Goal: Information Seeking & Learning: Stay updated

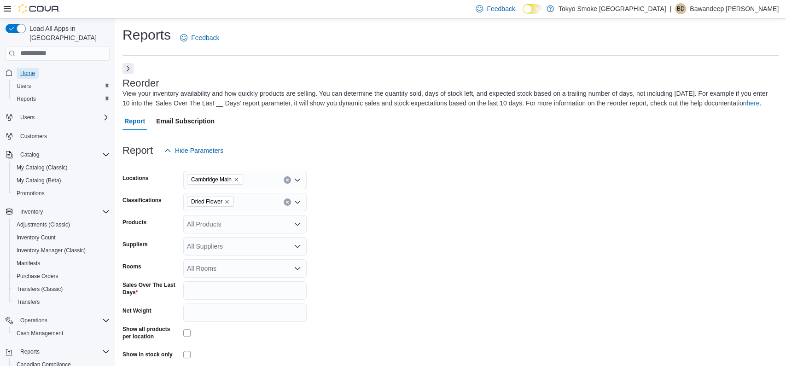
click at [30, 70] on span "Home" at bounding box center [27, 73] width 15 height 7
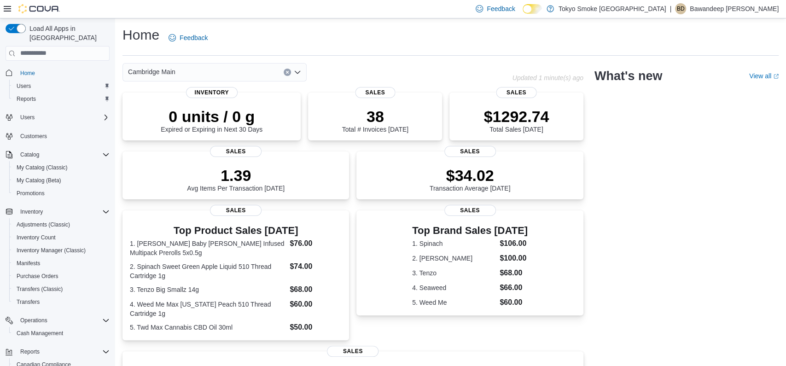
click at [462, 57] on div "Home Feedback Cambridge Main Updated 1 minute(s) ago 0 units / 0 g Expired or E…" at bounding box center [450, 281] width 671 height 526
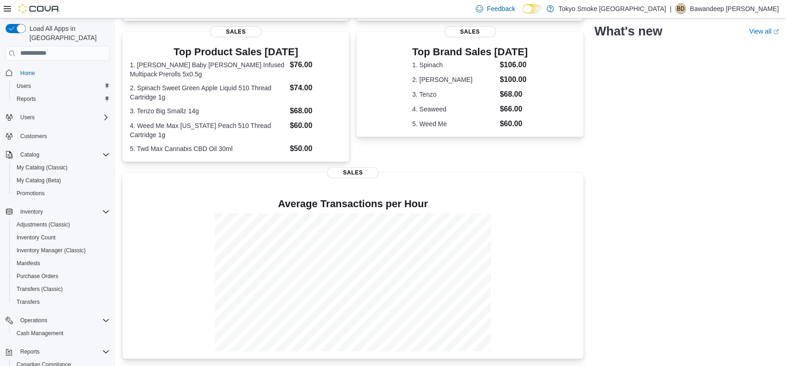
click at [617, 202] on div "Cambridge Main Updated 1 minute(s) ago 0 units / 0 g Expired or Expiring in Nex…" at bounding box center [450, 121] width 656 height 474
click at [636, 202] on div "Cambridge Main Updated 1 minute(s) ago 0 units / 0 g Expired or Expiring in Nex…" at bounding box center [450, 121] width 656 height 474
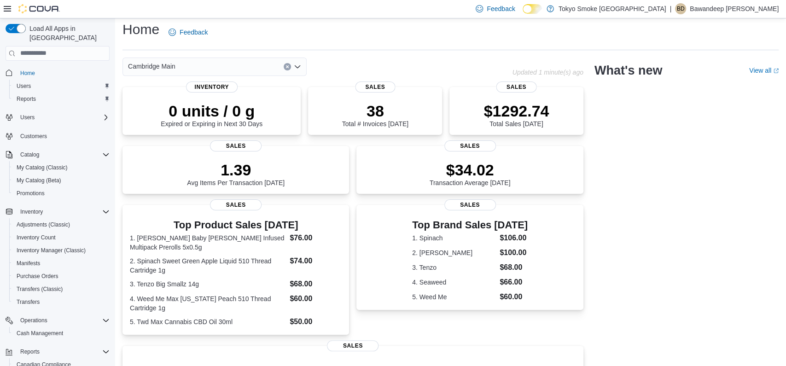
scroll to position [0, 0]
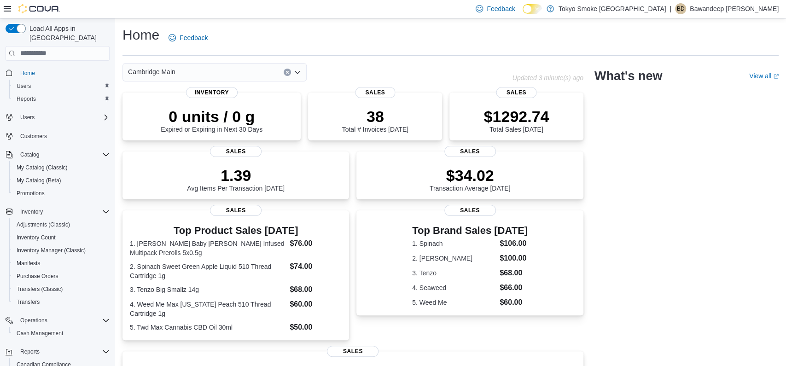
click at [603, 209] on div "Cambridge Main Updated 3 minute(s) ago 0 units / 0 g Expired or Expiring in Nex…" at bounding box center [450, 300] width 656 height 474
click at [603, 208] on div "Cambridge Main Updated 3 minute(s) ago 0 units / 0 g Expired or Expiring in Nex…" at bounding box center [450, 300] width 656 height 474
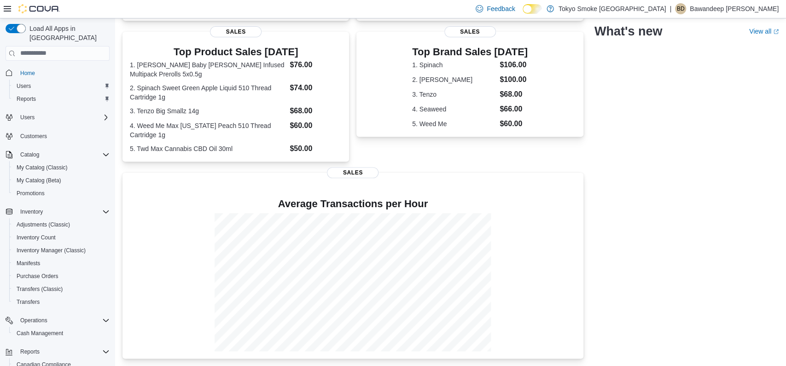
click at [622, 267] on div "Cambridge Main Updated 4 minute(s) ago 0 units / 0 g Expired or Expiring in Nex…" at bounding box center [450, 121] width 656 height 474
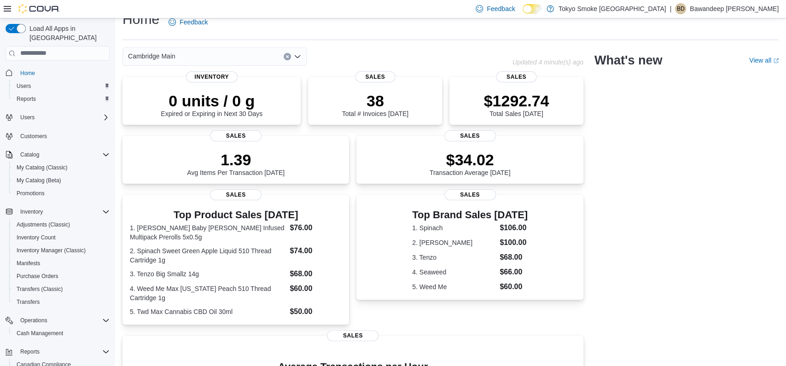
scroll to position [0, 0]
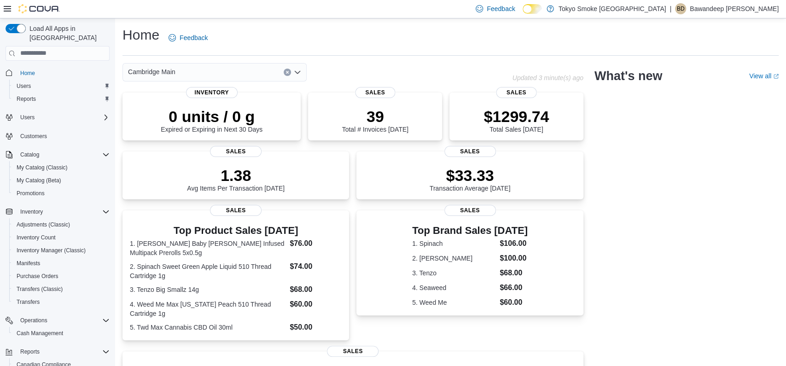
click at [420, 73] on div "Cambridge Main" at bounding box center [317, 72] width 390 height 18
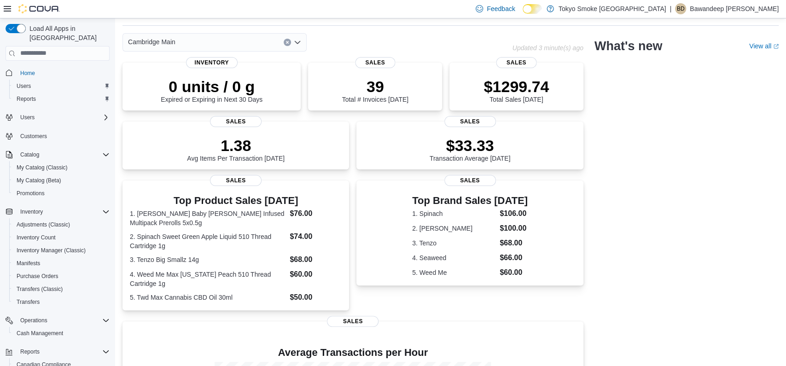
scroll to position [15, 0]
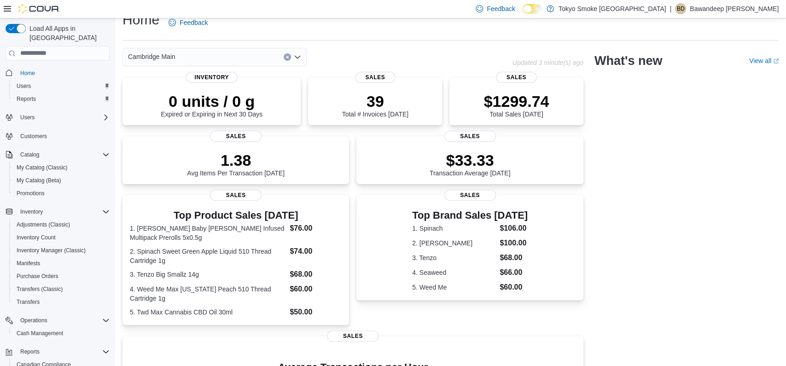
click at [644, 158] on div "Cambridge Main Updated 3 minute(s) ago 0 units / 0 g Expired or Expiring in Nex…" at bounding box center [450, 285] width 656 height 474
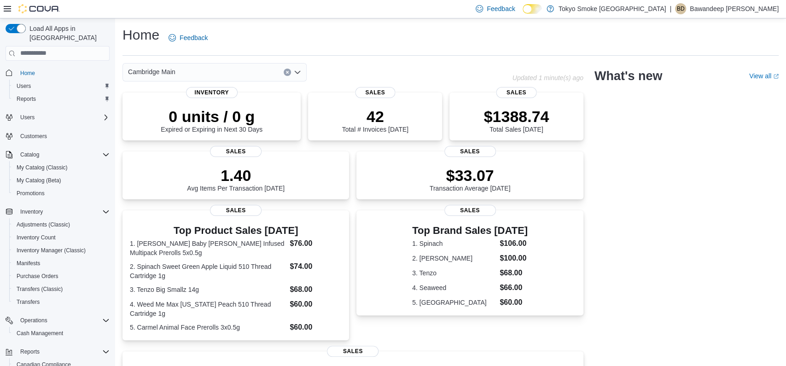
click at [419, 48] on div "Home Feedback" at bounding box center [450, 38] width 656 height 24
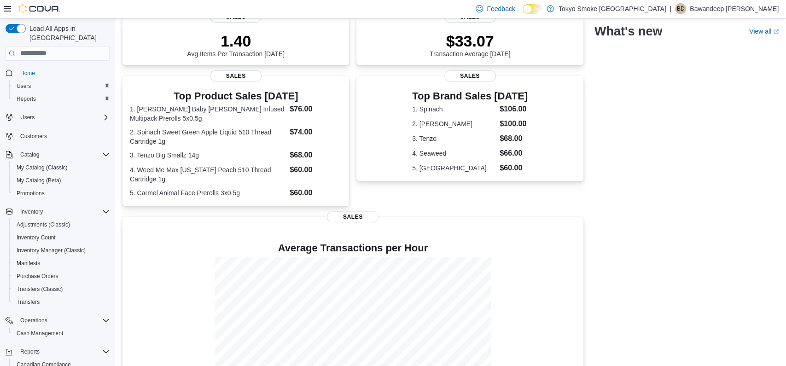
scroll to position [180, 0]
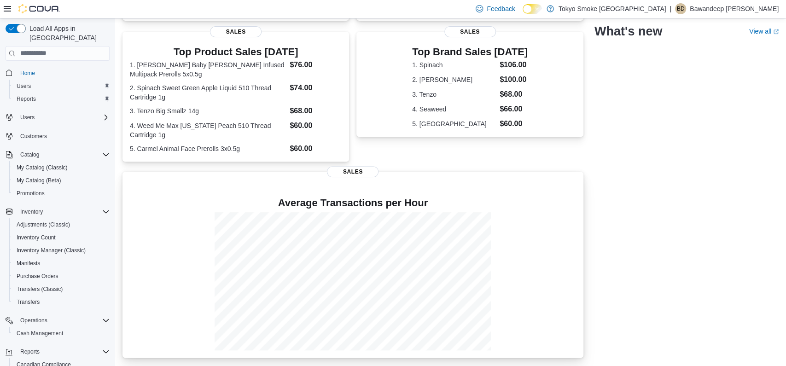
click at [574, 184] on p at bounding box center [353, 188] width 446 height 11
click at [677, 171] on div "Cambridge Main Updated 1 minute(s) ago 0 units / 0 g Expired or Expiring in Nex…" at bounding box center [450, 121] width 656 height 474
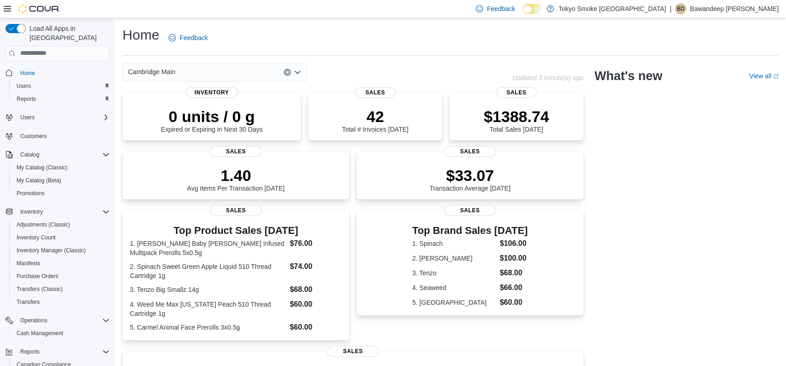
click at [607, 167] on div "Cambridge Main Updated 3 minute(s) ago 0 units / 0 g Expired or Expiring in Nex…" at bounding box center [450, 300] width 656 height 474
click at [691, 201] on div "Cambridge Main Updated 3 minute(s) ago 0 units / 0 g Expired or Expiring in Nex…" at bounding box center [450, 300] width 656 height 474
click at [549, 127] on div "$1388.74 Total Sales Today" at bounding box center [515, 119] width 65 height 26
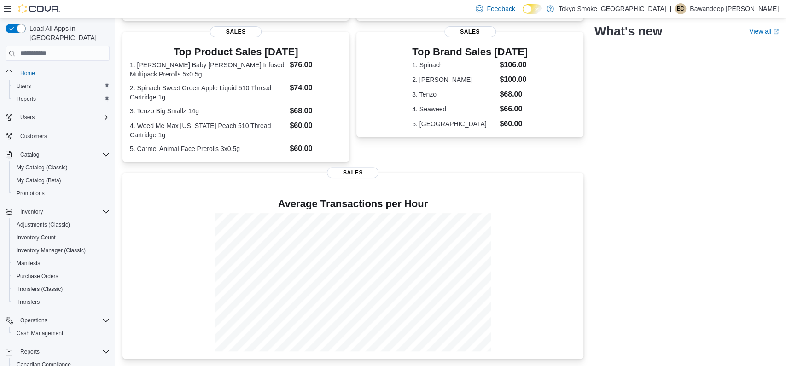
click at [620, 315] on div "Cambridge Main Updated 3 minute(s) ago 0 units / 0 g Expired or Expiring in Nex…" at bounding box center [450, 121] width 656 height 474
click at [618, 239] on div "Cambridge Main Updated 3 minute(s) ago 0 units / 0 g Expired or Expiring in Nex…" at bounding box center [450, 121] width 656 height 474
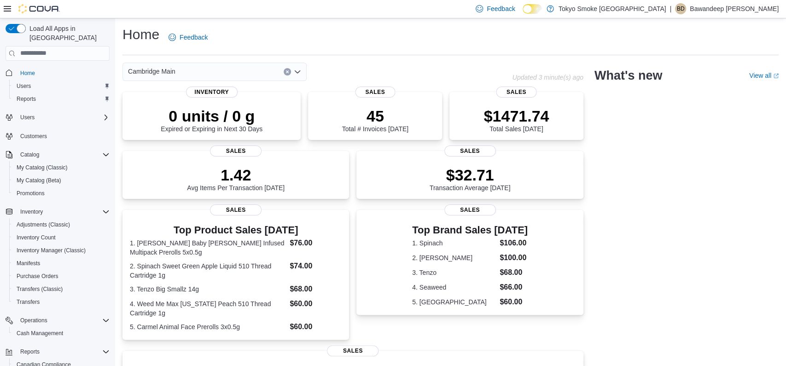
scroll to position [0, 0]
click at [618, 239] on div "Cambridge Main Updated 3 minute(s) ago 0 units / 0 g Expired or Expiring in Nex…" at bounding box center [450, 300] width 656 height 474
click at [615, 191] on div "Cambridge Main Updated 3 minute(s) ago 0 units / 0 g Expired or Expiring in Nex…" at bounding box center [450, 300] width 656 height 474
click at [565, 71] on div "Cambridge Main Updated 3 minute(s) ago" at bounding box center [352, 72] width 461 height 18
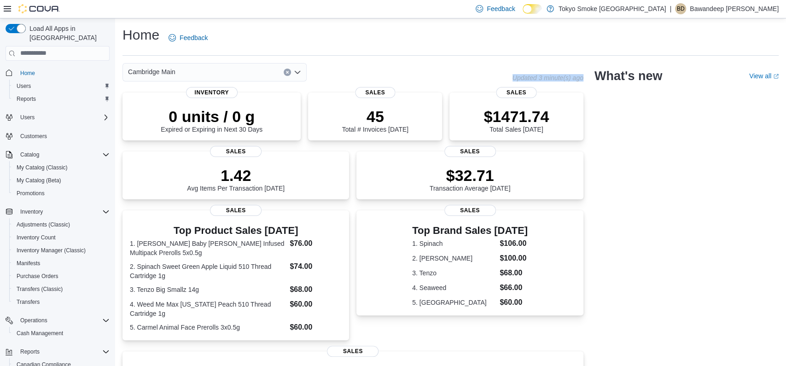
click at [565, 71] on div "Cambridge Main Updated 3 minute(s) ago" at bounding box center [352, 72] width 461 height 18
click at [651, 83] on div "What's new View all (opens in a new tab or window)" at bounding box center [686, 76] width 184 height 26
click at [456, 66] on div "Cambridge Main" at bounding box center [317, 72] width 390 height 18
click at [628, 169] on div "Cambridge Main Updated 1 minute(s) ago 0 units / 0 g Expired or Expiring in Nex…" at bounding box center [450, 300] width 656 height 474
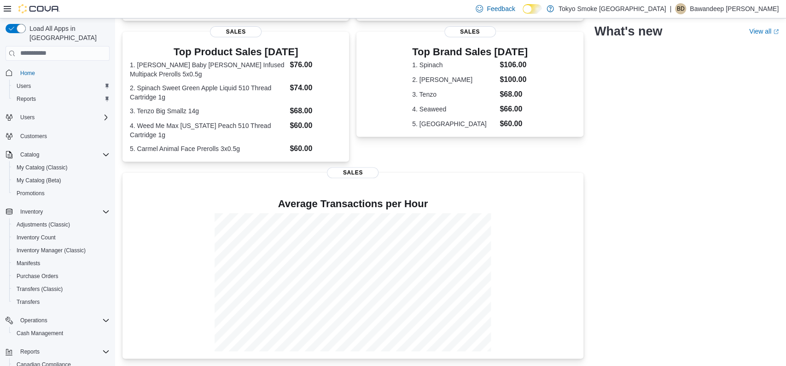
click at [615, 241] on div "Cambridge Main Updated 3 minute(s) ago 0 units / 0 g Expired or Expiring in Nex…" at bounding box center [450, 121] width 656 height 474
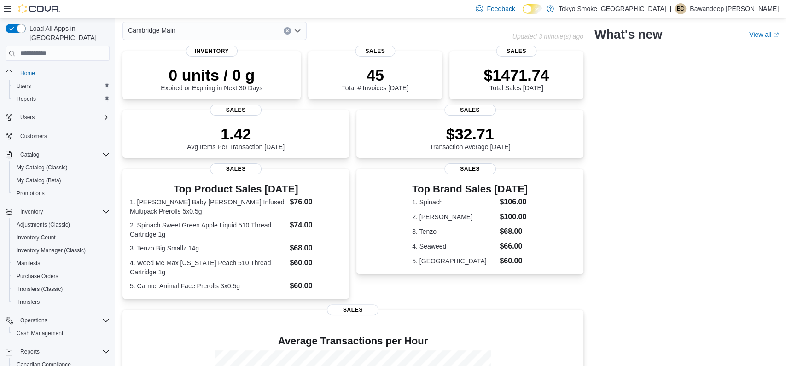
click at [609, 233] on div "Cambridge Main Updated 3 minute(s) ago 0 units / 0 g Expired or Expiring in Nex…" at bounding box center [450, 259] width 656 height 474
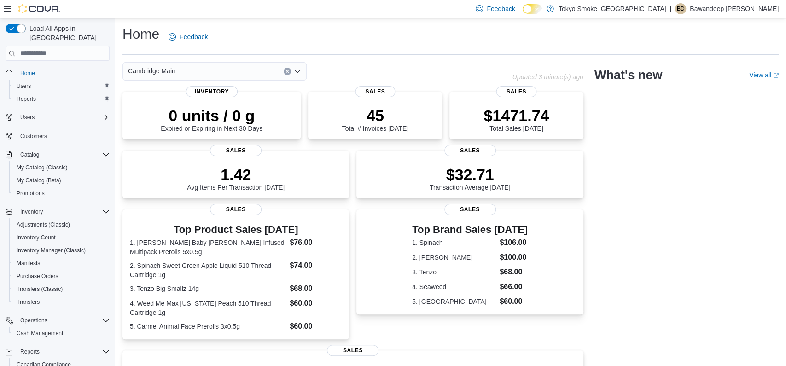
scroll to position [0, 0]
